Goal: Check status: Check status

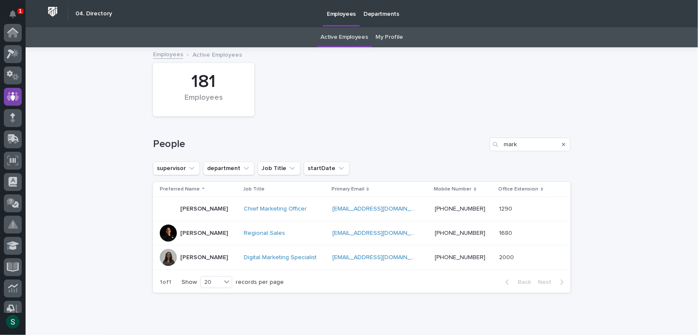
scroll to position [63, 0]
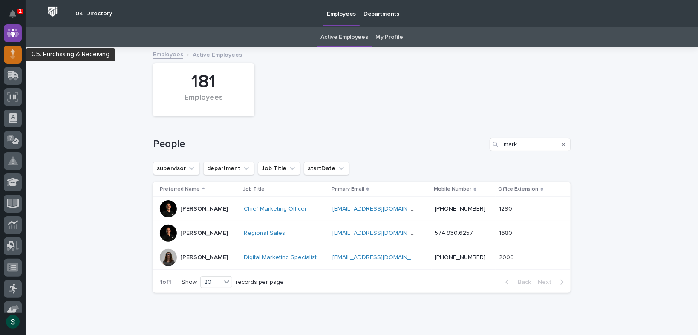
click at [16, 59] on div at bounding box center [13, 55] width 18 height 18
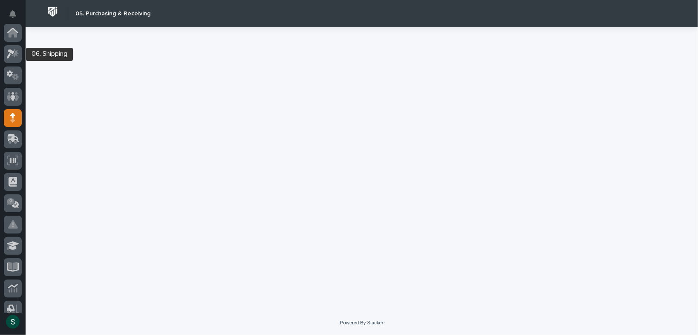
scroll to position [85, 0]
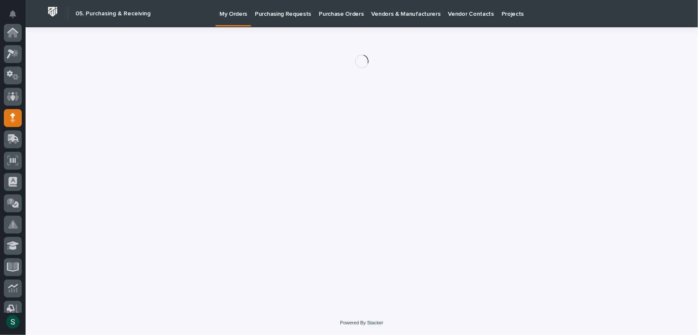
scroll to position [85, 0]
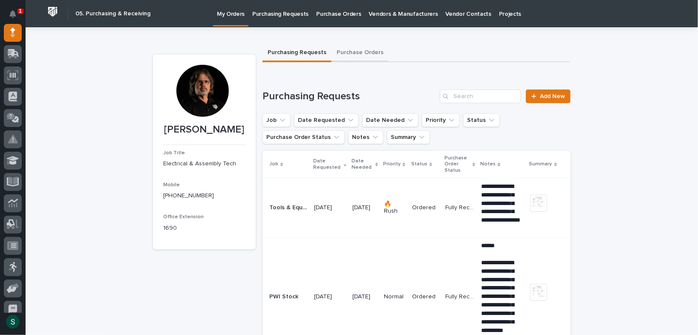
click at [357, 50] on button "Purchase Orders" at bounding box center [360, 53] width 57 height 18
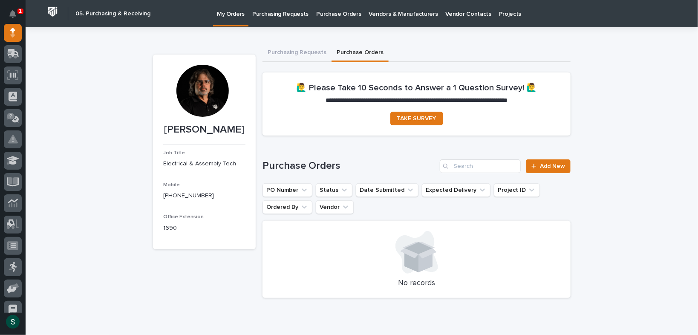
click at [323, 14] on p "Purchase Orders" at bounding box center [338, 9] width 45 height 18
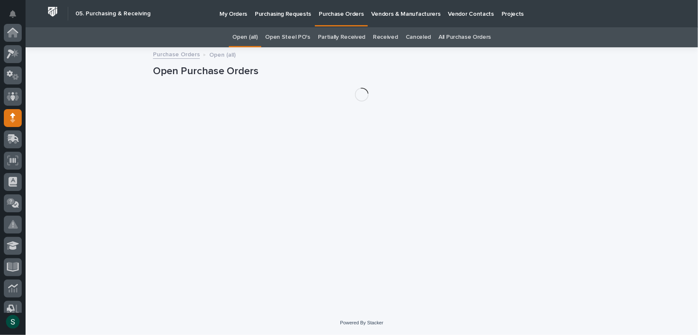
scroll to position [85, 0]
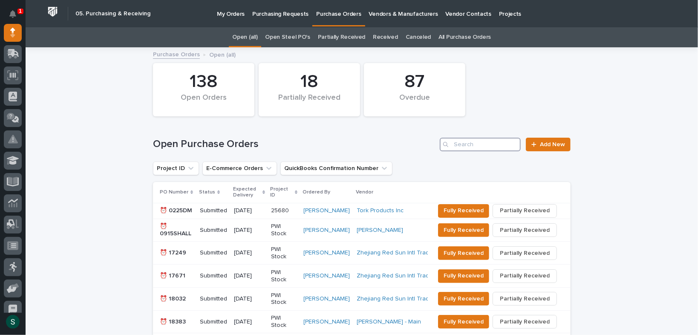
click at [470, 144] on input "Search" at bounding box center [480, 145] width 81 height 14
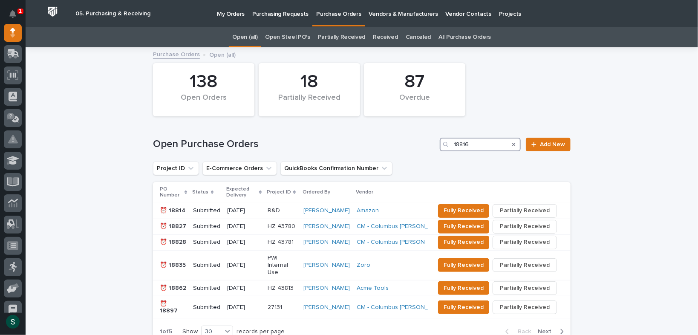
type input "18816"
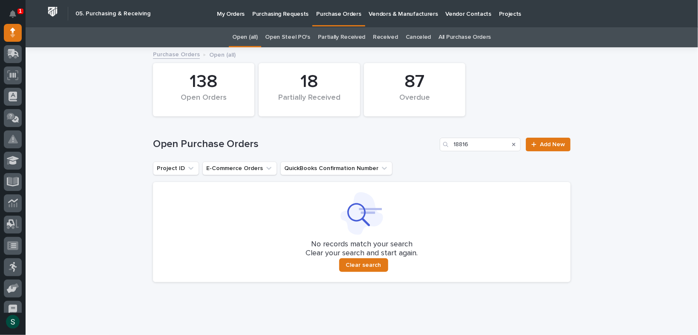
click at [439, 36] on link "All Purchase Orders" at bounding box center [465, 37] width 52 height 20
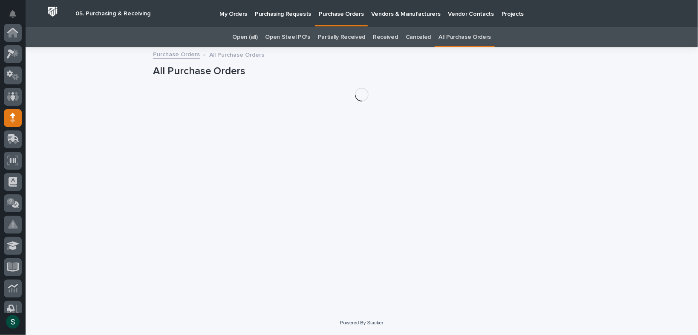
scroll to position [85, 0]
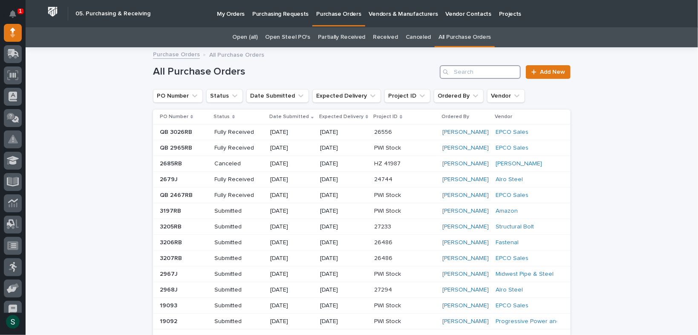
click at [464, 72] on input "Search" at bounding box center [480, 72] width 81 height 14
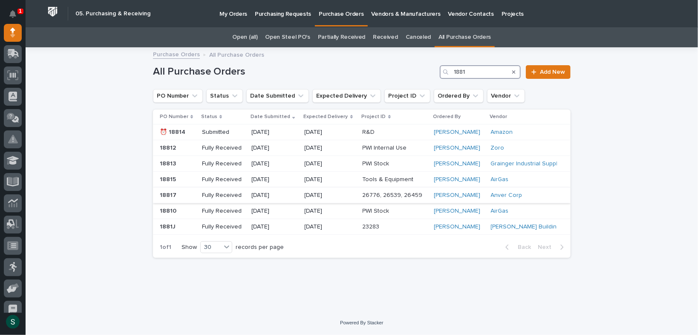
type input "1881"
click at [177, 193] on p at bounding box center [177, 195] width 35 height 7
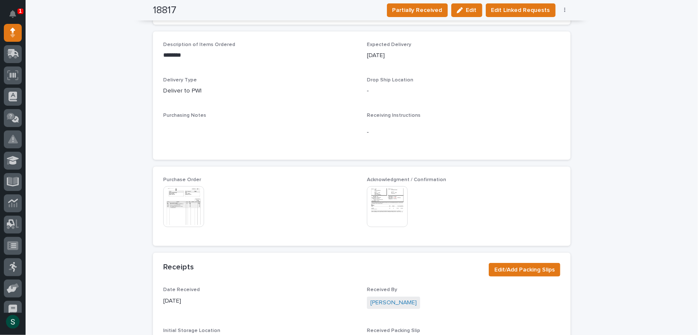
scroll to position [340, 0]
click at [184, 206] on img at bounding box center [183, 206] width 41 height 41
